Goal: Task Accomplishment & Management: Manage account settings

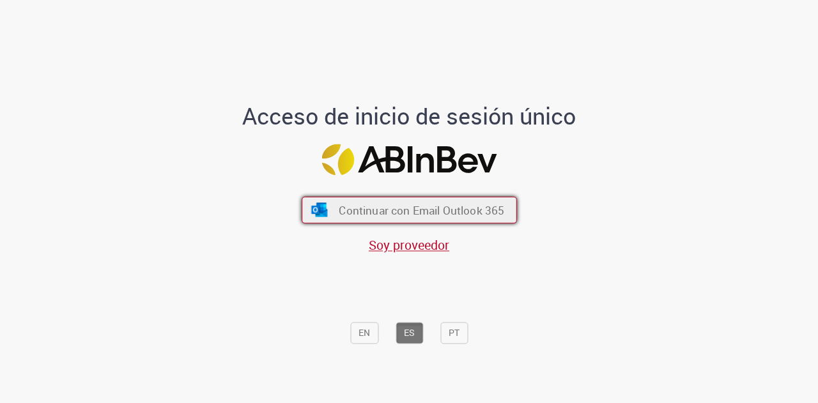
click at [386, 213] on span "Continuar con Email Outlook 365" at bounding box center [422, 210] width 166 height 15
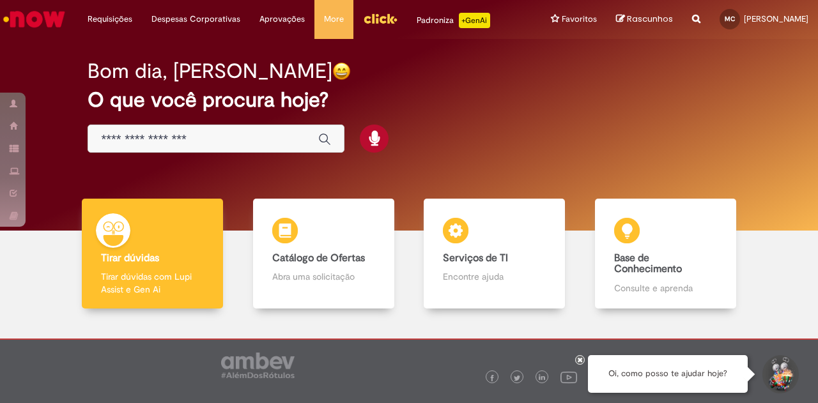
click at [364, 21] on img "Menu Cabeçalho" at bounding box center [380, 18] width 35 height 19
click at [264, 56] on link "Exibir todas as aprovações" at bounding box center [321, 52] width 141 height 14
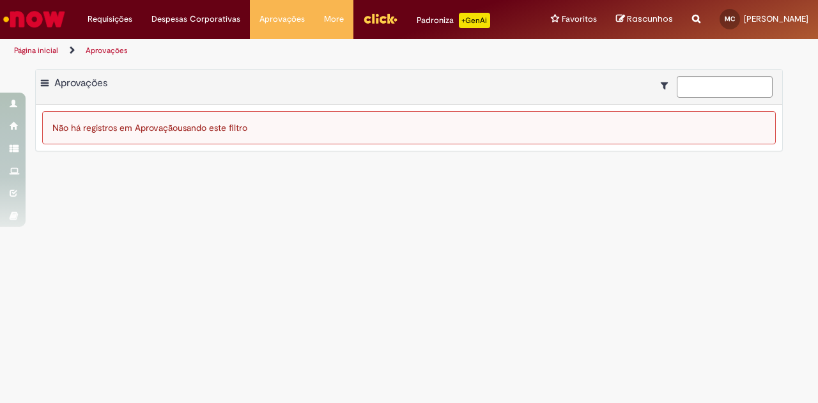
click at [481, 306] on main "Aprovações Exportar como PDF Exportar como Excel Exportar como CSV Aprovações N…" at bounding box center [409, 233] width 818 height 341
